Goal: Information Seeking & Learning: Learn about a topic

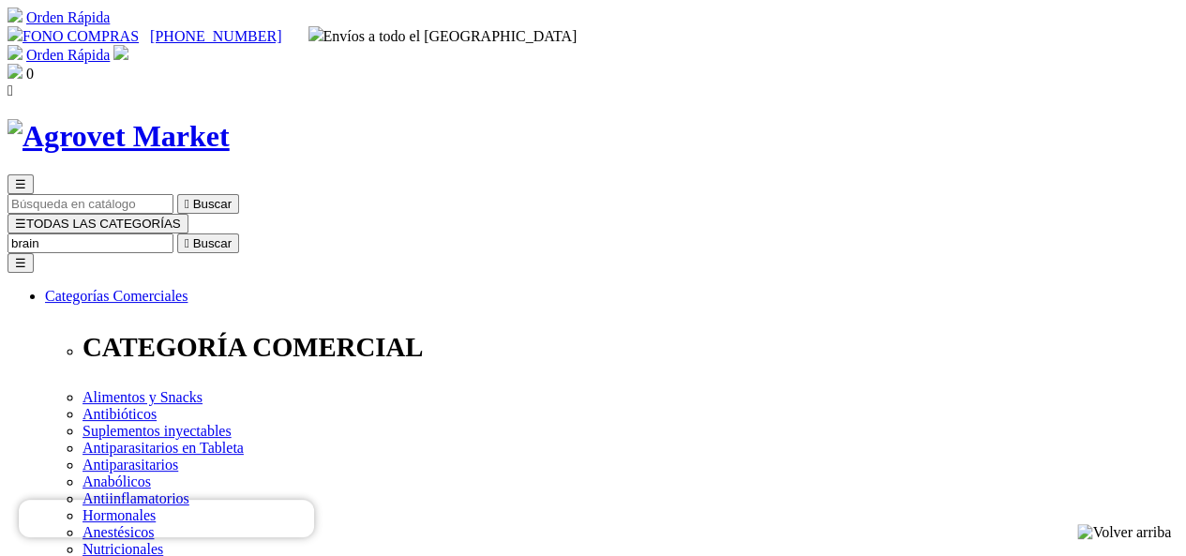
type input "brain"
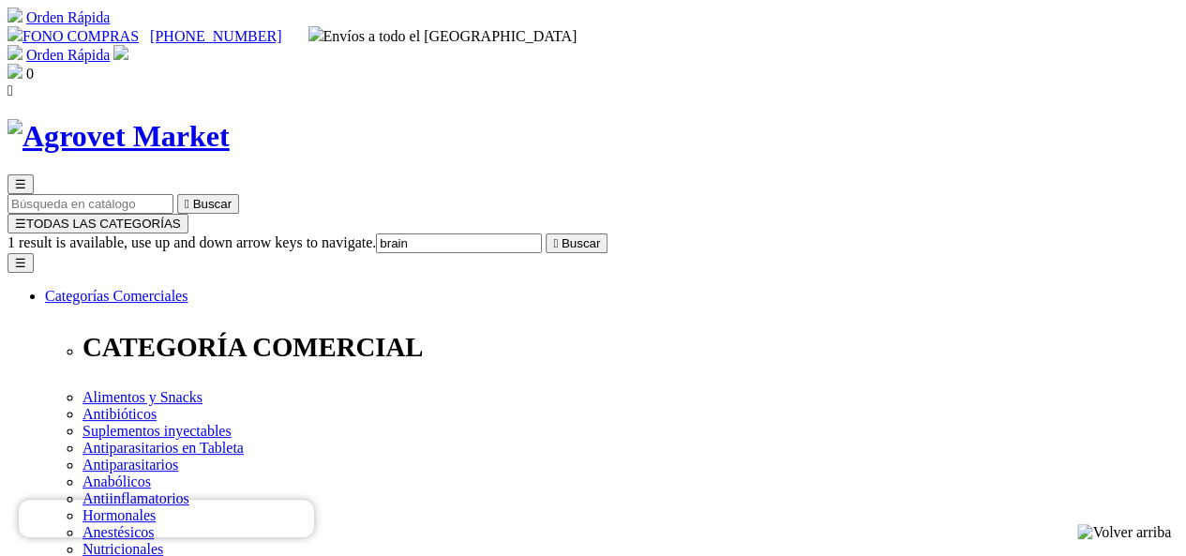
click at [542, 234] on input "brain" at bounding box center [459, 244] width 166 height 20
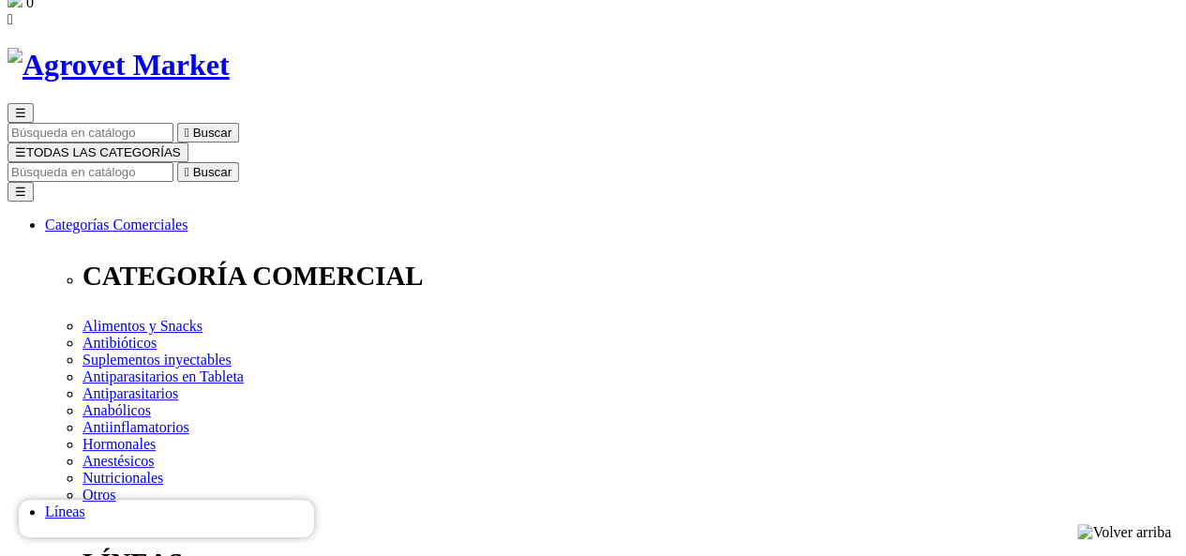
drag, startPoint x: 716, startPoint y: 311, endPoint x: 616, endPoint y: 296, distance: 101.5
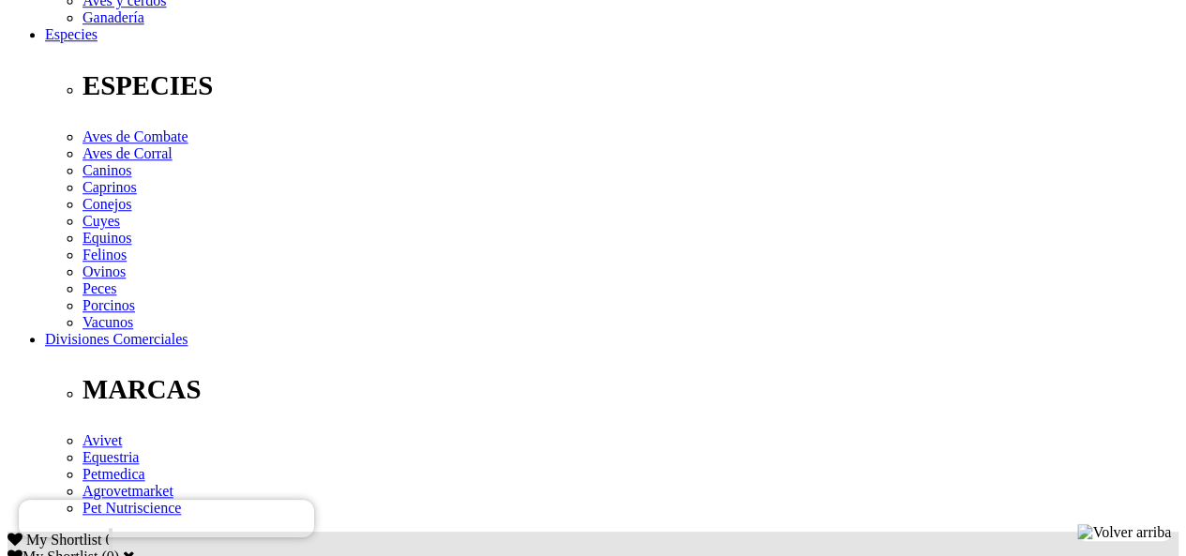
scroll to position [702, 0]
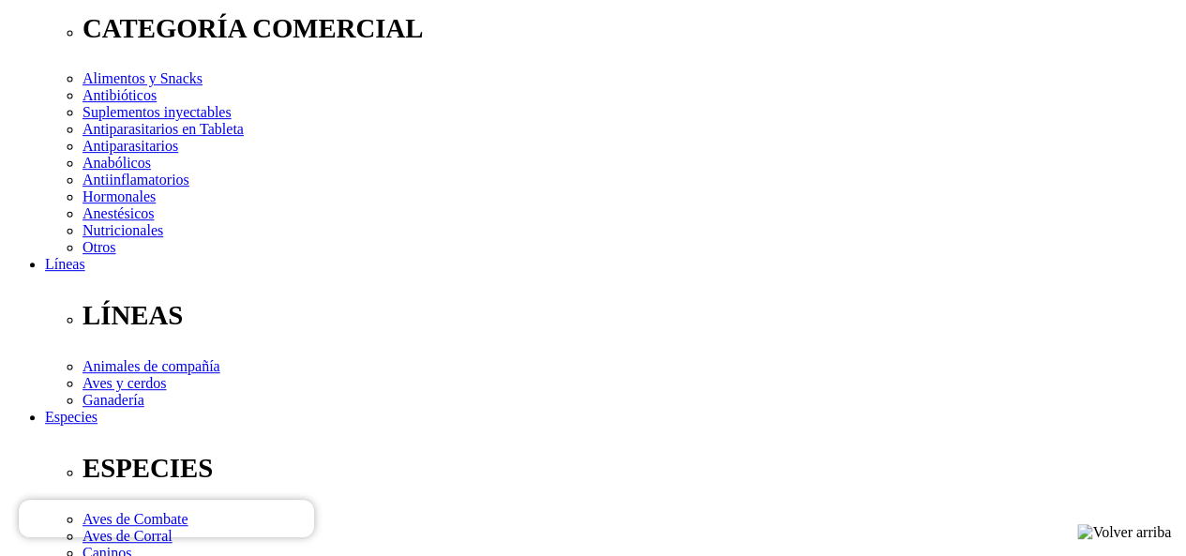
scroll to position [287, 0]
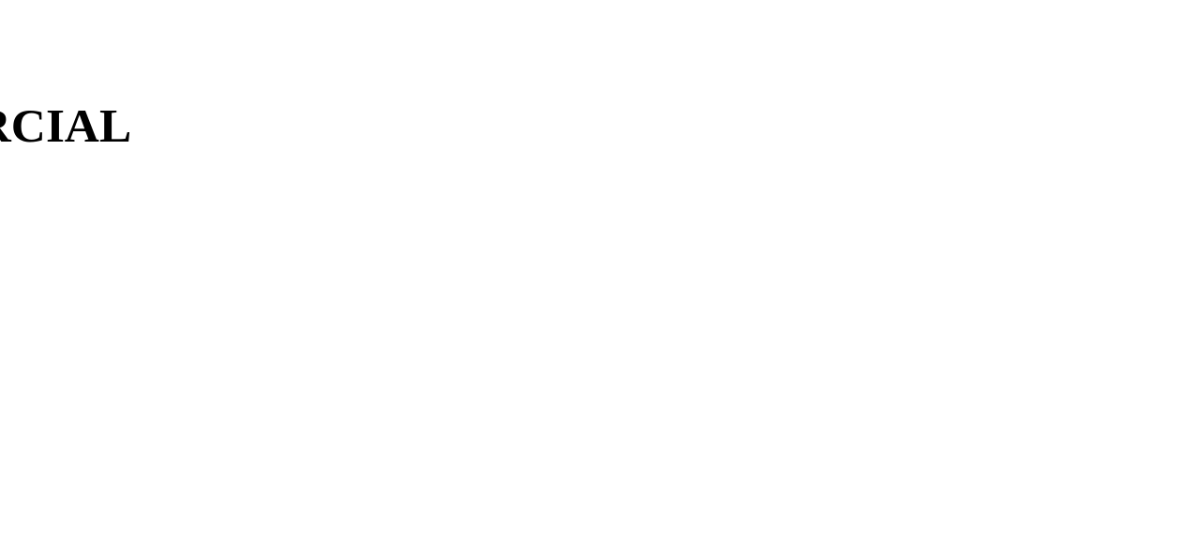
scroll to position [185, 0]
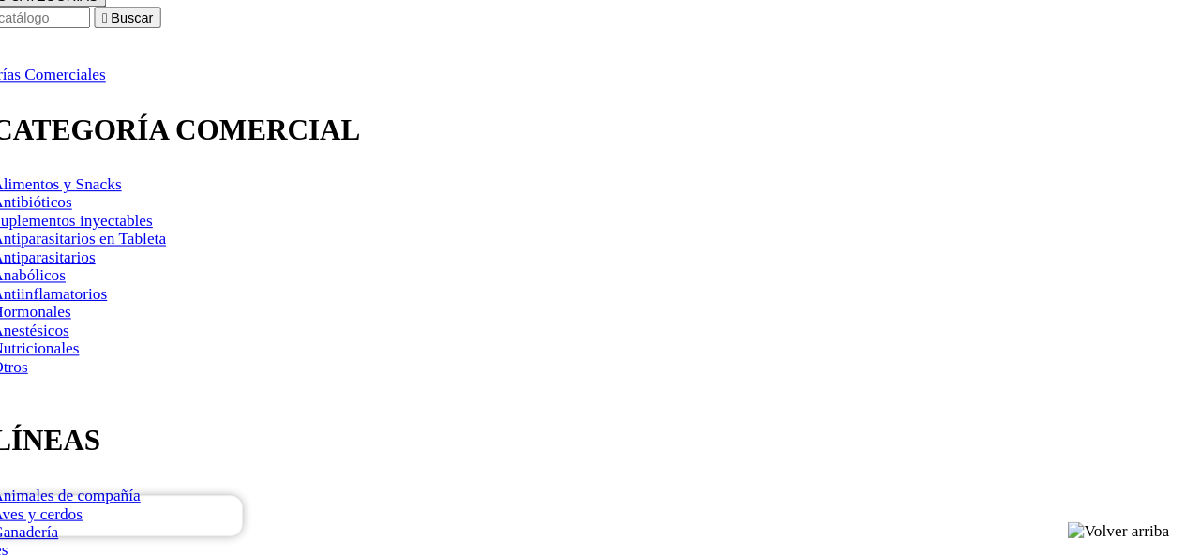
scroll to position [186, 0]
